Goal: Find specific page/section: Find specific page/section

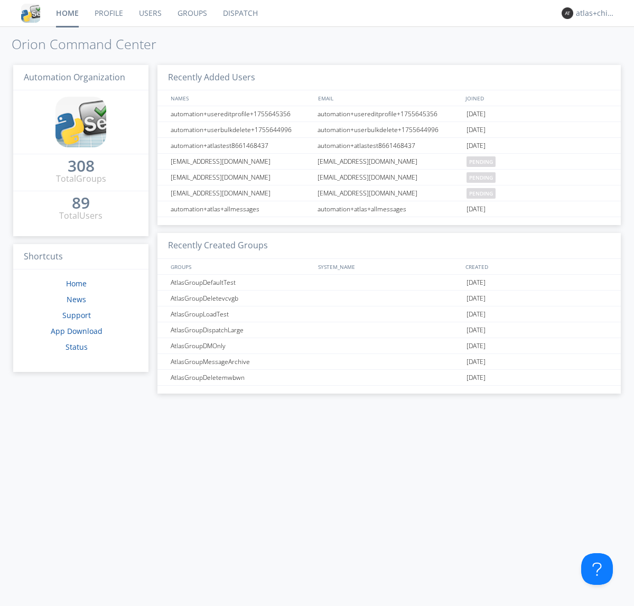
click at [240, 13] on link "Dispatch" at bounding box center [240, 13] width 51 height 26
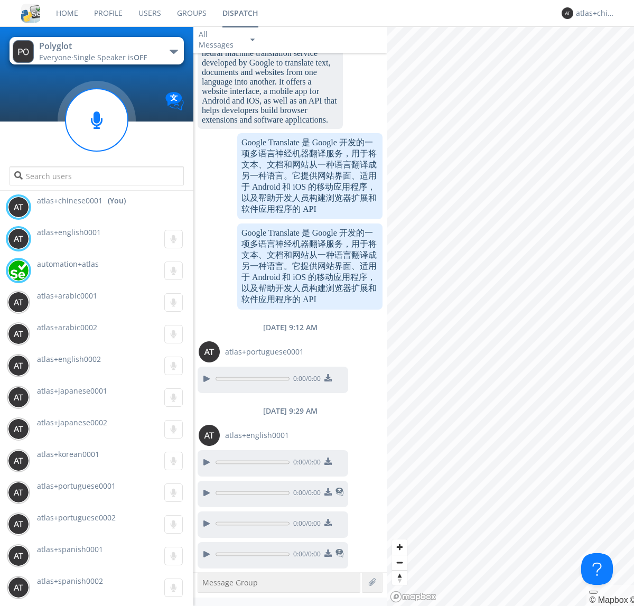
scroll to position [1158, 0]
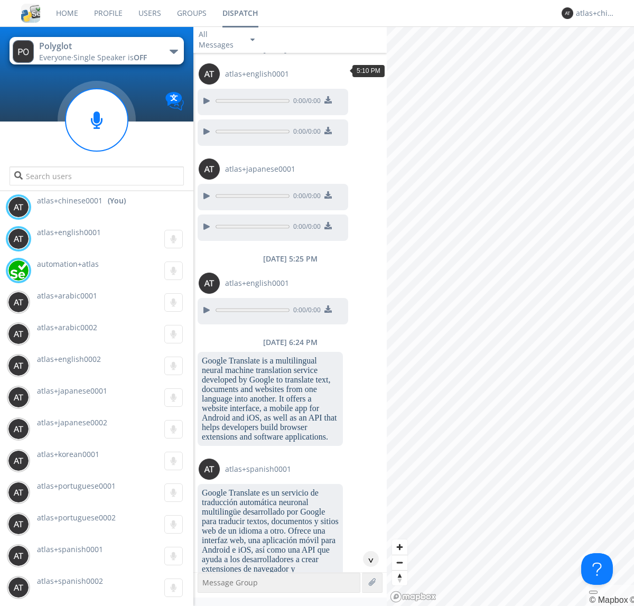
scroll to position [80, 0]
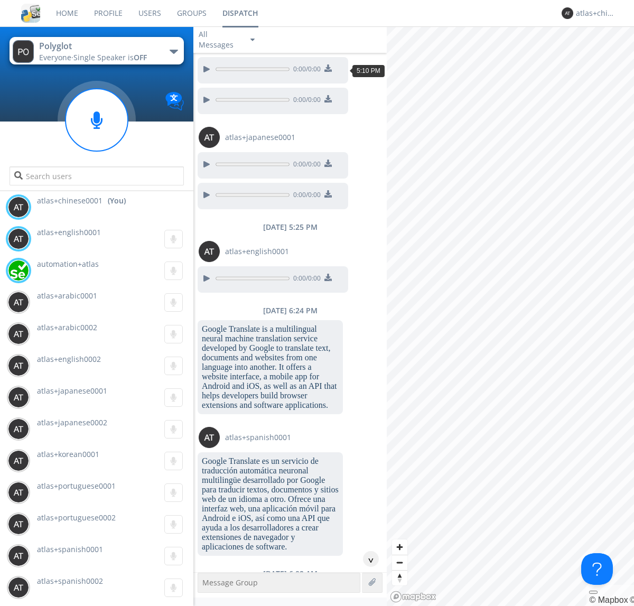
click at [367, 559] on div "^" at bounding box center [371, 559] width 16 height 16
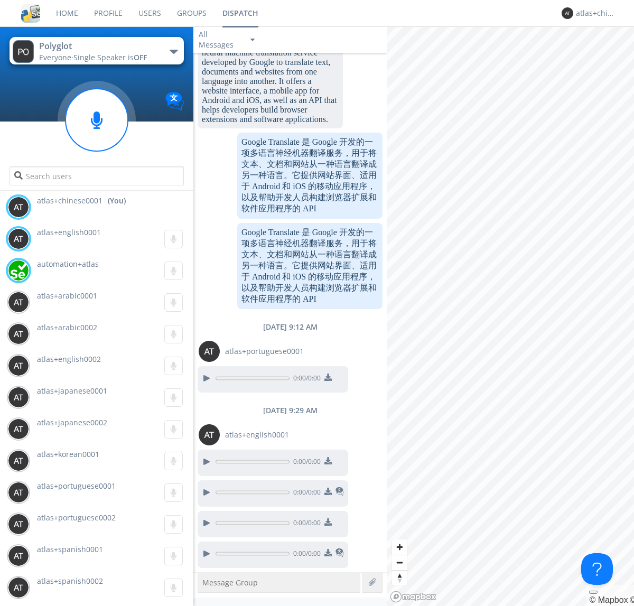
scroll to position [1158, 0]
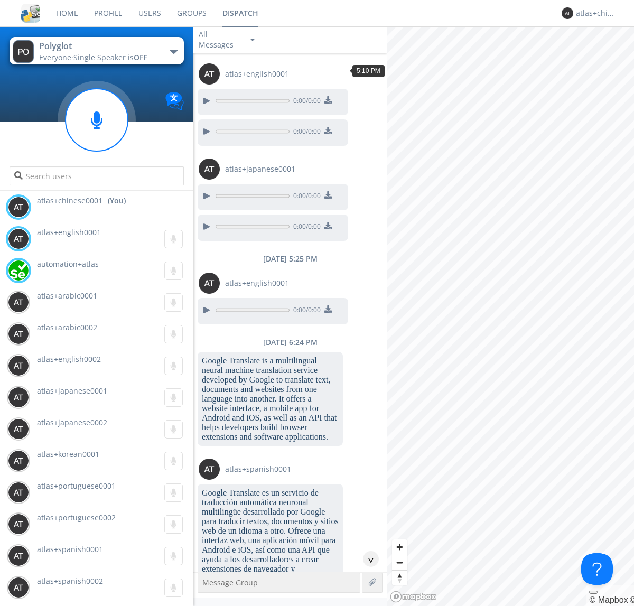
scroll to position [80, 0]
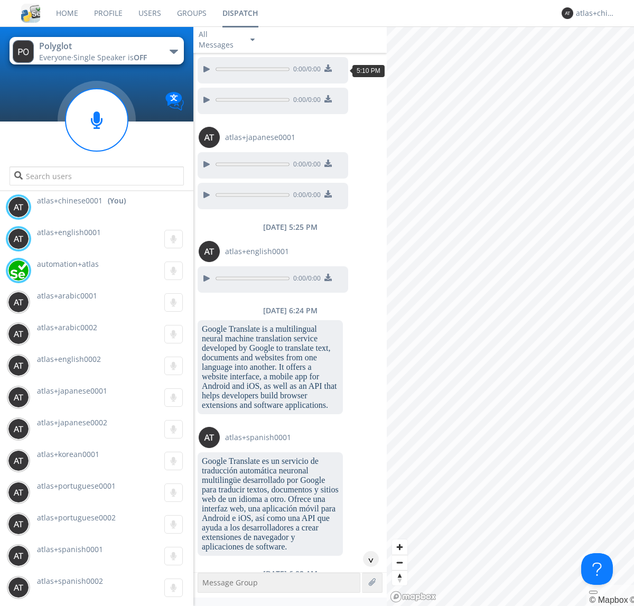
click at [367, 559] on div "^" at bounding box center [371, 559] width 16 height 16
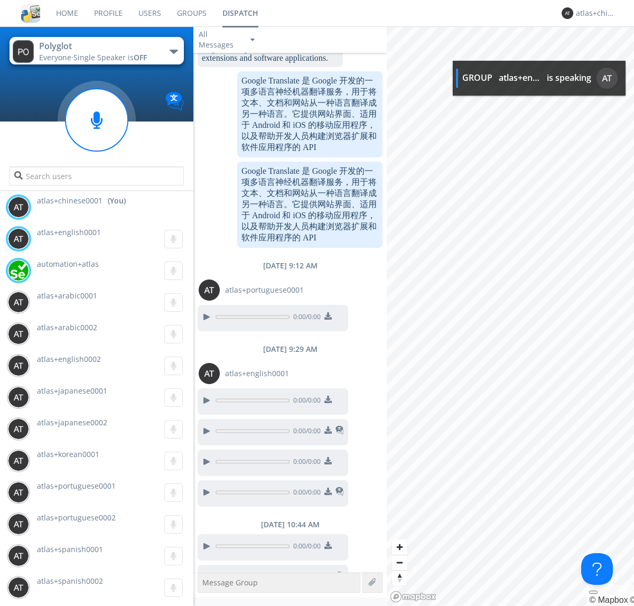
scroll to position [1243, 0]
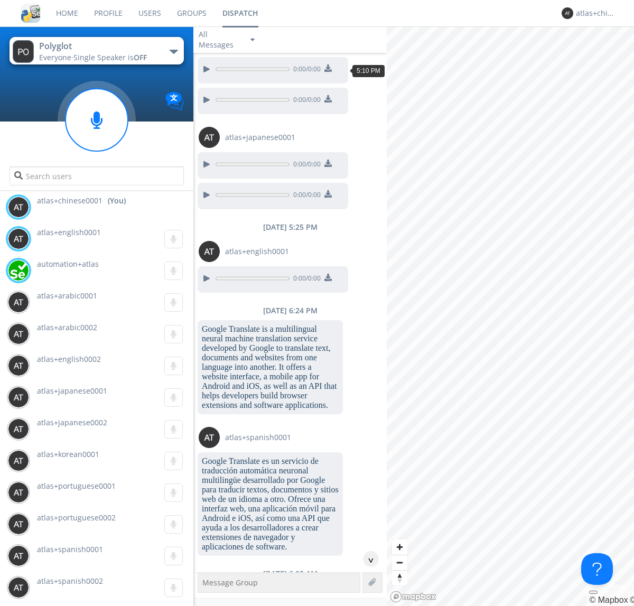
scroll to position [49, 0]
click at [367, 559] on div "^" at bounding box center [371, 559] width 16 height 16
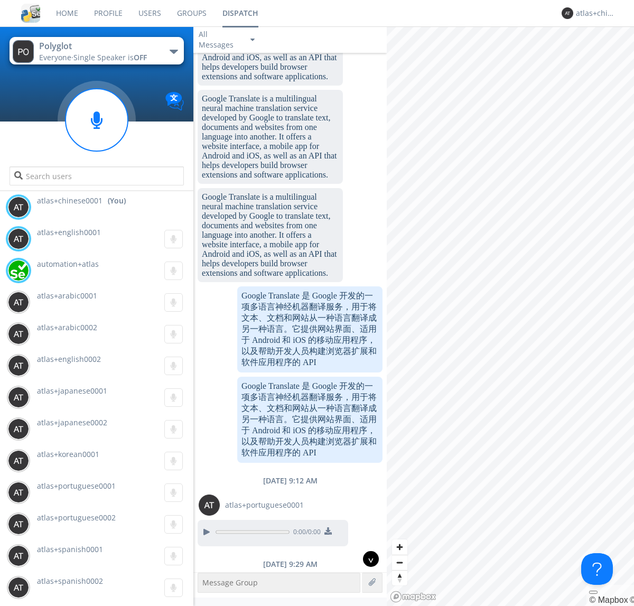
scroll to position [1211, 0]
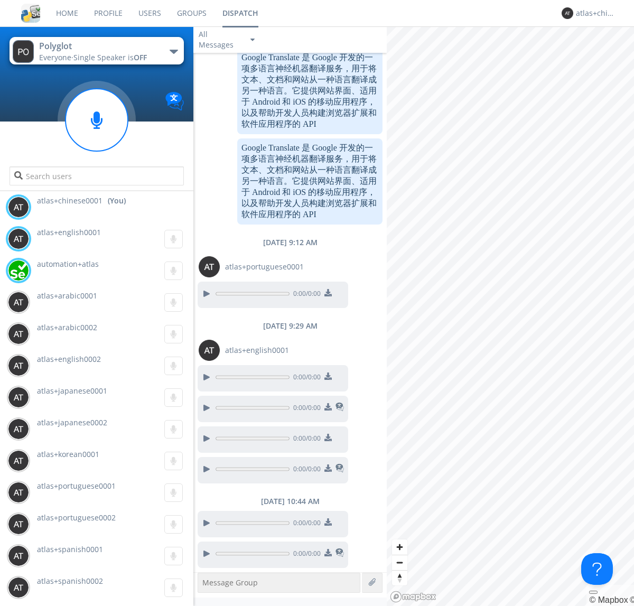
click at [328, 554] on img at bounding box center [328, 552] width 7 height 7
